Goal: Task Accomplishment & Management: Use online tool/utility

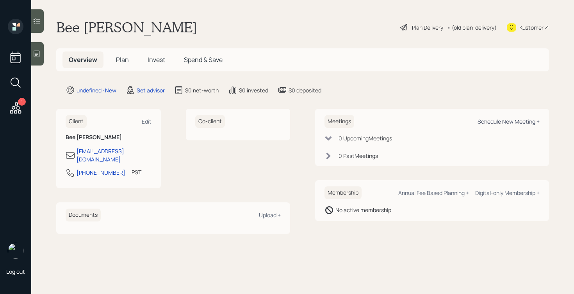
click at [485, 119] on div "Schedule New Meeting +" at bounding box center [508, 121] width 62 height 7
select select "round-robin"
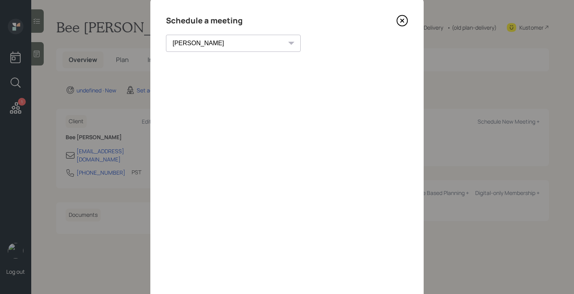
scroll to position [22, 0]
click at [401, 19] on icon at bounding box center [402, 19] width 3 height 3
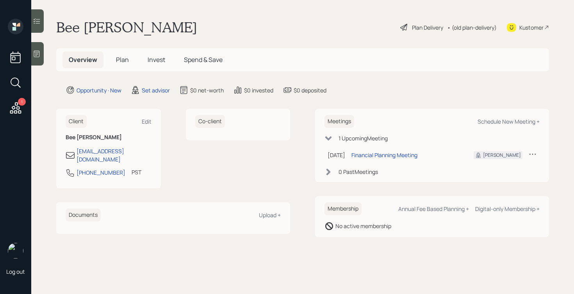
click at [33, 55] on div at bounding box center [37, 53] width 12 height 23
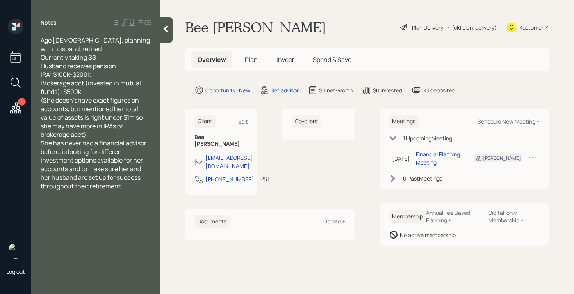
click at [122, 123] on div "(She doesn't have exact figures on accounts, but mentioned her total value of a…" at bounding box center [96, 117] width 110 height 43
click at [102, 83] on div "Age [DEMOGRAPHIC_DATA], planning with husband, retired Currently taking SS Husb…" at bounding box center [96, 66] width 110 height 60
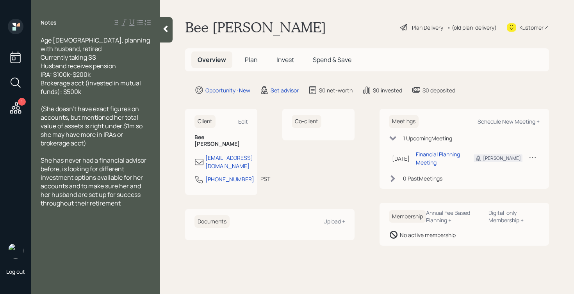
click at [168, 34] on div at bounding box center [166, 29] width 12 height 25
